Goal: Information Seeking & Learning: Learn about a topic

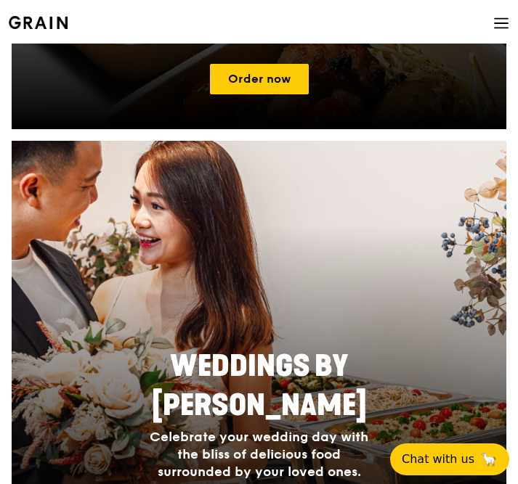
scroll to position [740, 0]
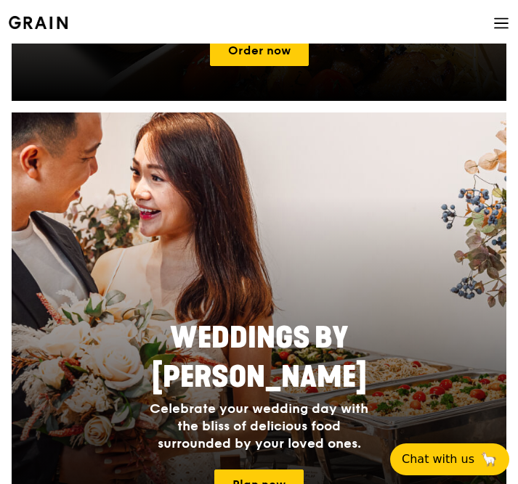
click at [507, 25] on icon at bounding box center [501, 23] width 16 height 16
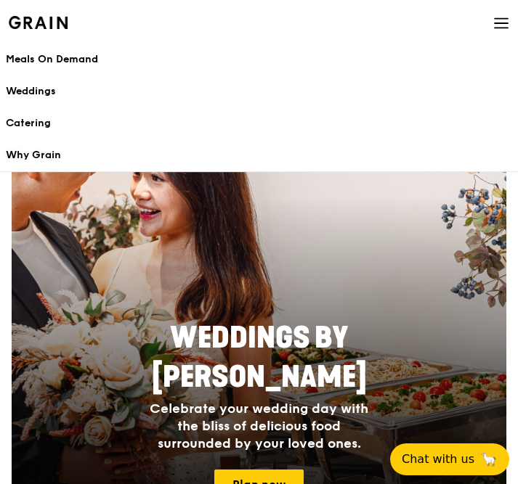
click at [54, 158] on div "Why Grain" at bounding box center [259, 155] width 506 height 15
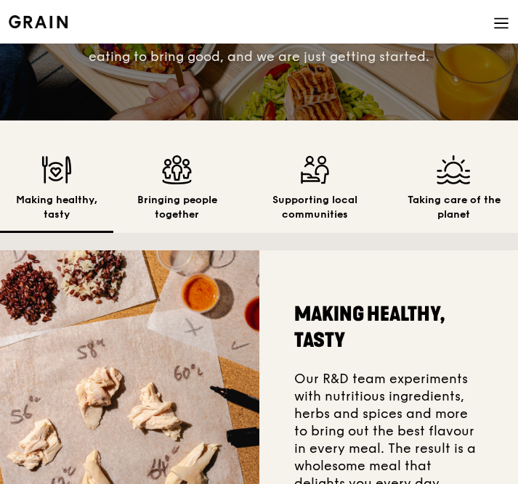
scroll to position [213, 0]
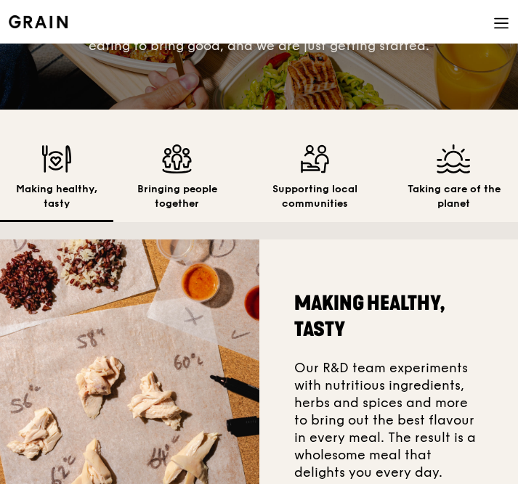
click at [188, 190] on h2 "Bringing people together" at bounding box center [177, 196] width 104 height 29
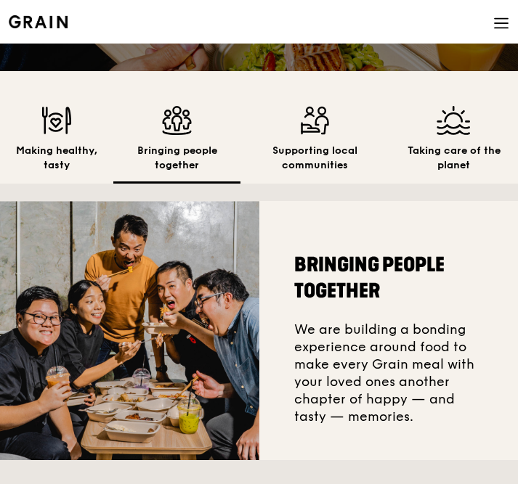
scroll to position [258, 0]
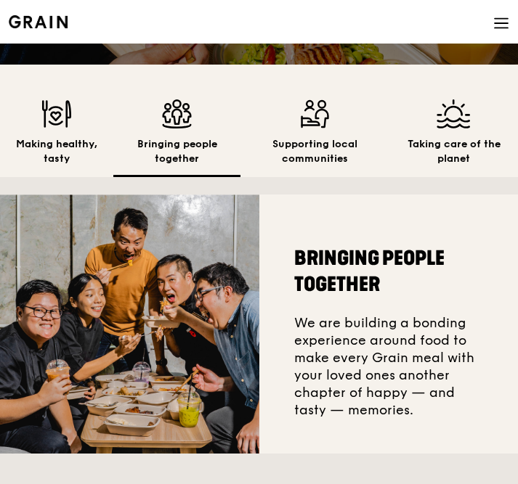
click at [59, 131] on div "Making healthy, tasty" at bounding box center [56, 139] width 113 height 78
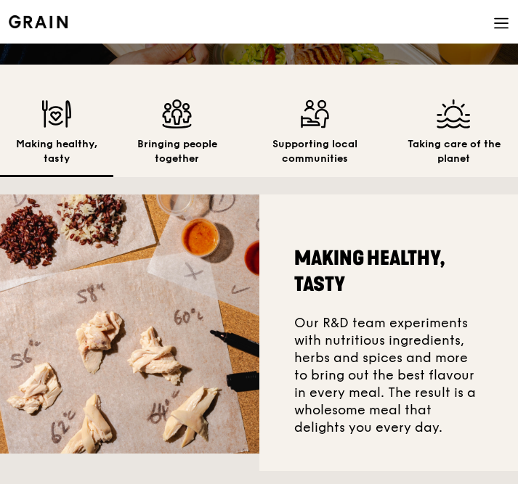
click at [176, 132] on div "Bringing people together" at bounding box center [176, 139] width 127 height 78
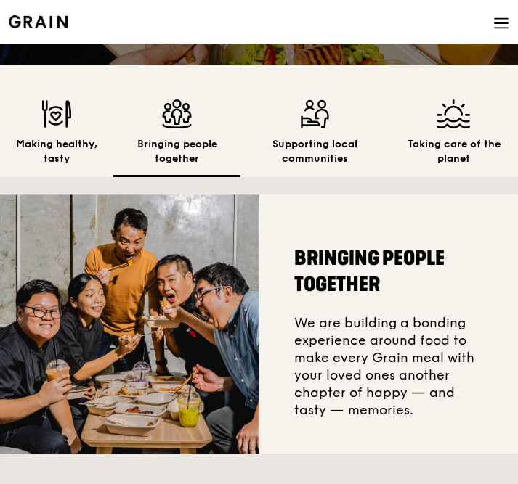
click at [319, 143] on h2 "Supporting local communities" at bounding box center [315, 151] width 126 height 29
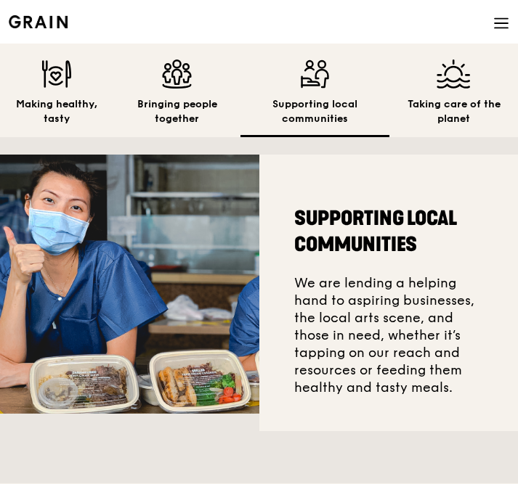
scroll to position [304, 0]
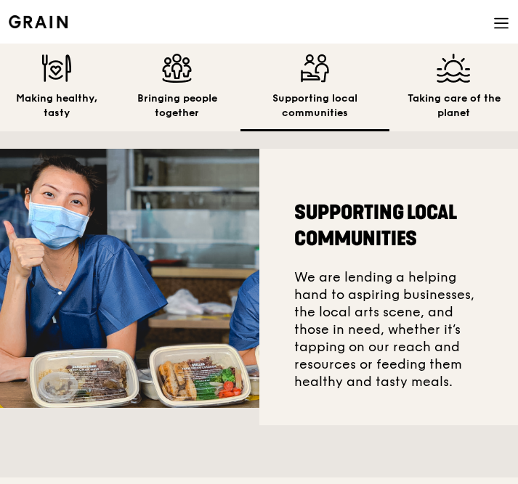
click at [449, 106] on h2 "Taking care of the planet" at bounding box center [453, 106] width 105 height 29
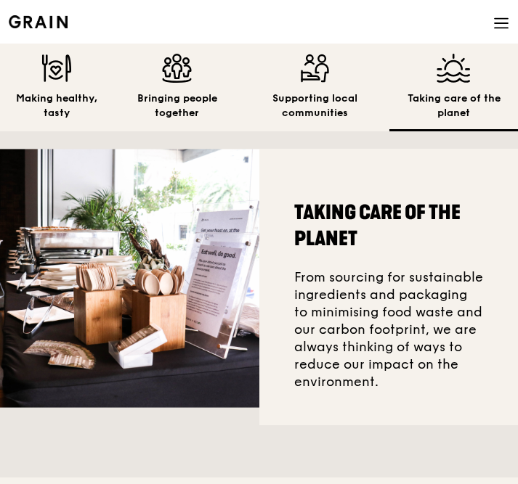
click at [169, 102] on h2 "Bringing people together" at bounding box center [177, 106] width 104 height 29
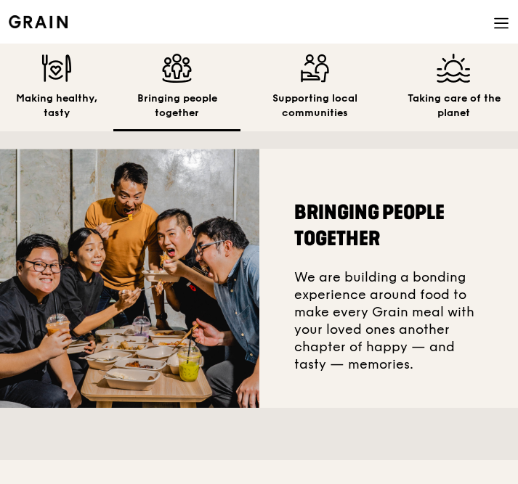
click at [300, 103] on h2 "Supporting local communities" at bounding box center [315, 106] width 126 height 29
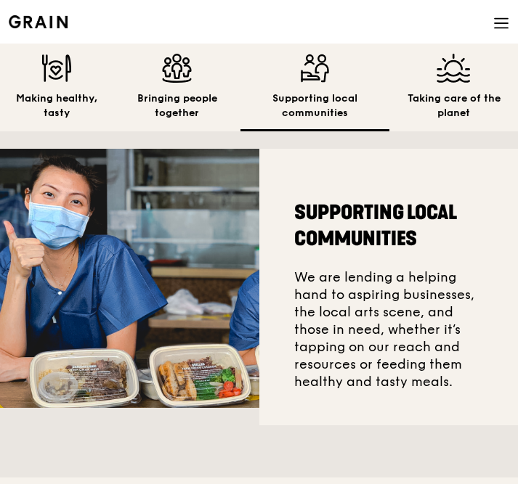
click at [453, 105] on h2 "Taking care of the planet" at bounding box center [453, 106] width 105 height 29
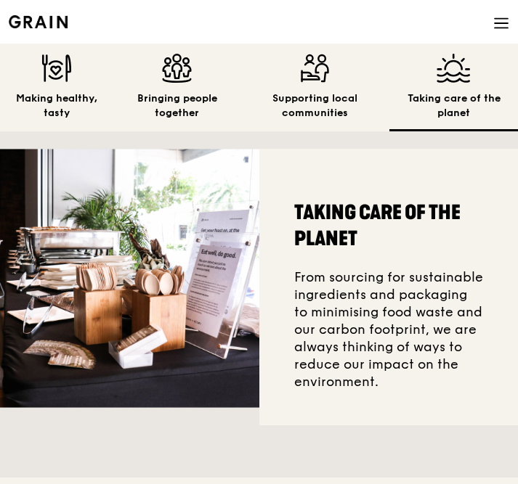
click at [57, 114] on h2 "Making healthy, tasty" at bounding box center [57, 106] width 90 height 29
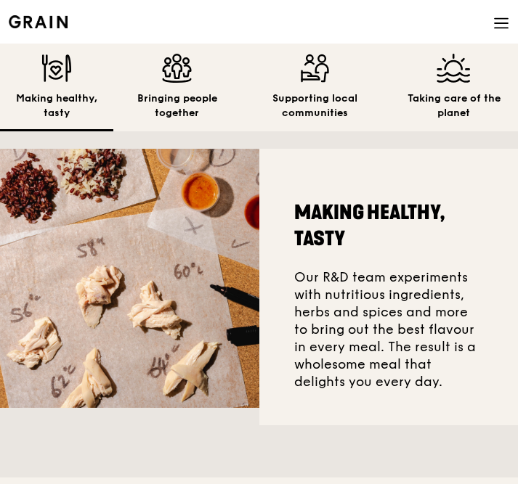
click at [446, 92] on h2 "Taking care of the planet" at bounding box center [453, 106] width 105 height 29
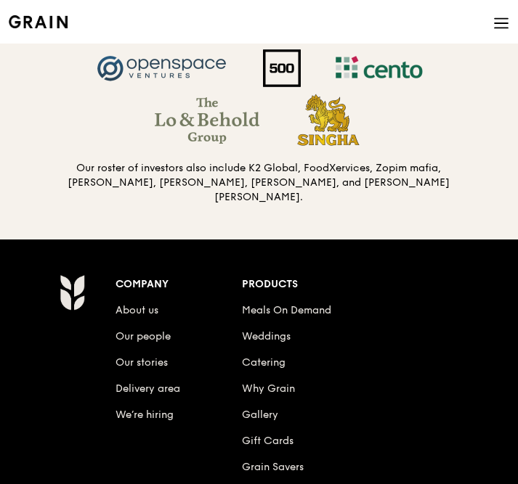
scroll to position [1367, 0]
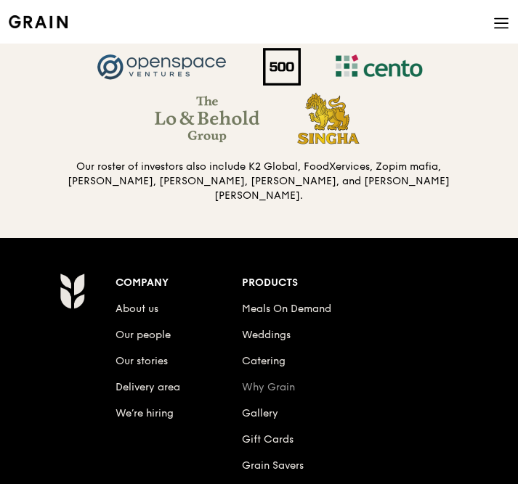
click at [281, 381] on link "Why Grain" at bounding box center [268, 387] width 53 height 12
